Goal: Check status

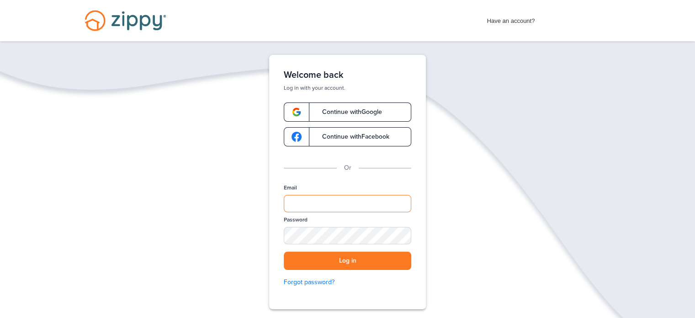
click at [329, 209] on input "Email" at bounding box center [348, 203] width 128 height 17
type input "**********"
click at [284, 251] on button "Log in" at bounding box center [348, 260] width 128 height 19
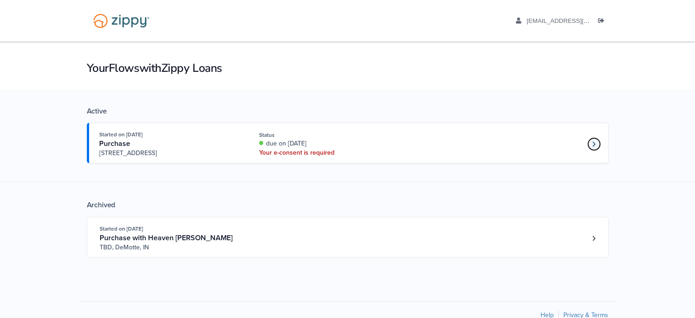
click at [595, 149] on link "Loan number 4243244" at bounding box center [595, 144] width 14 height 14
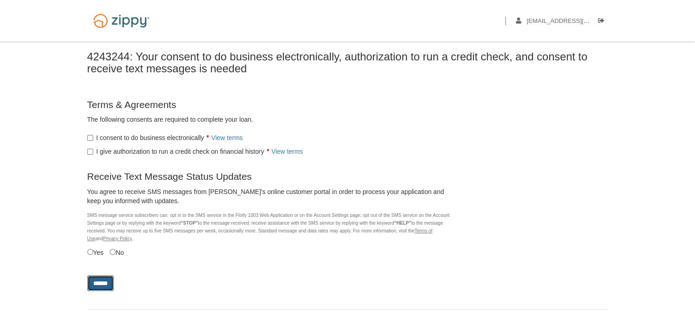
click at [100, 280] on input "******" at bounding box center [100, 283] width 27 height 16
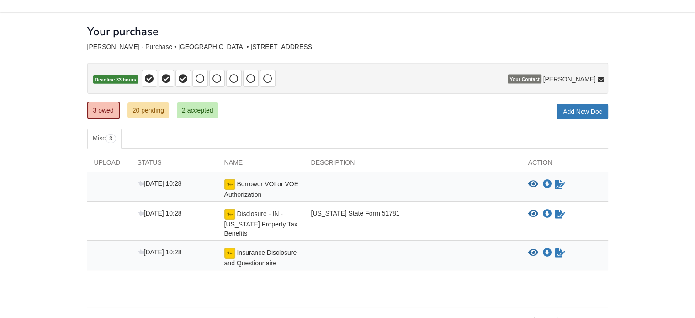
scroll to position [46, 0]
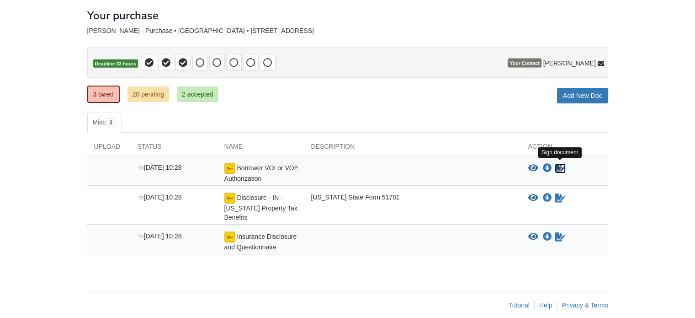
click at [560, 171] on icon "Sign Form" at bounding box center [560, 168] width 10 height 9
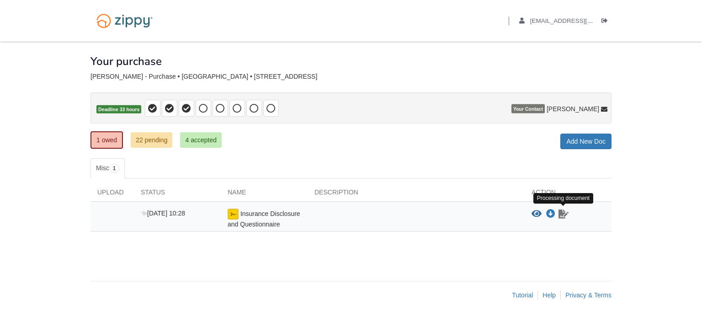
click at [566, 214] on icon "Waiting for your co-borrower to e-sign" at bounding box center [564, 213] width 10 height 9
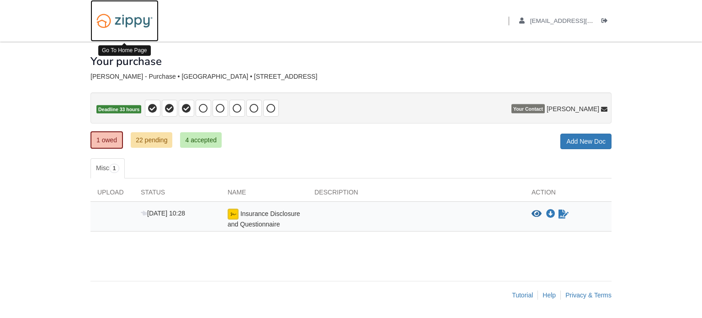
click at [149, 20] on img at bounding box center [125, 20] width 68 height 23
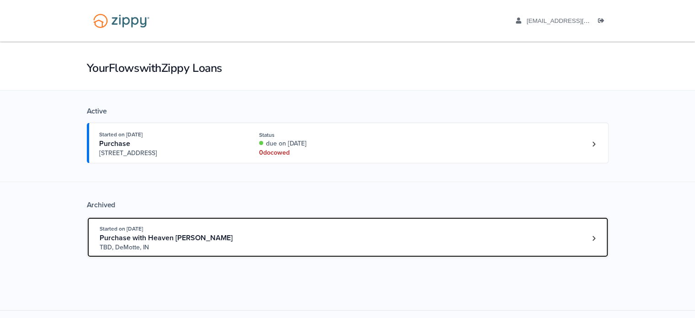
click at [585, 243] on div "Started on [DATE] Purchase with Heaven [PERSON_NAME] TBD, [PERSON_NAME], IN" at bounding box center [344, 238] width 488 height 28
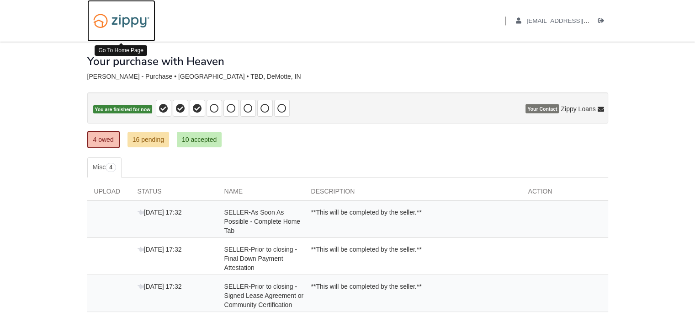
click at [107, 17] on img at bounding box center [121, 20] width 68 height 23
